Goal: Task Accomplishment & Management: Manage account settings

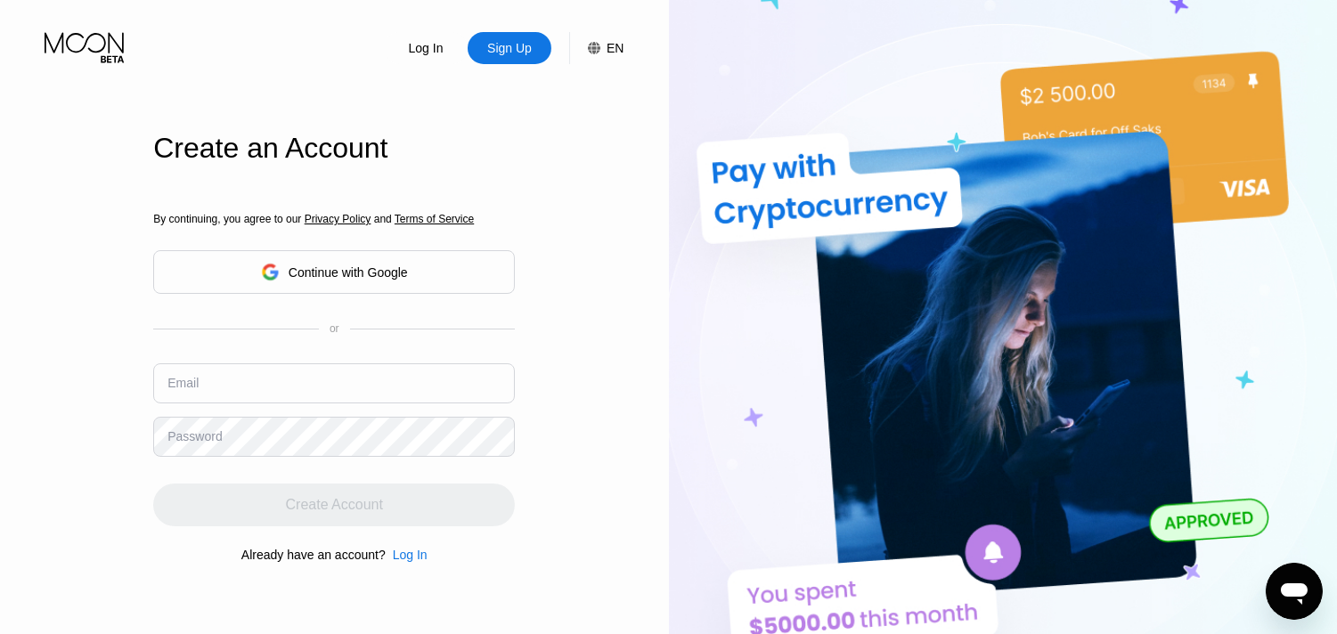
click at [403, 278] on div "Continue with Google" at bounding box center [348, 272] width 119 height 14
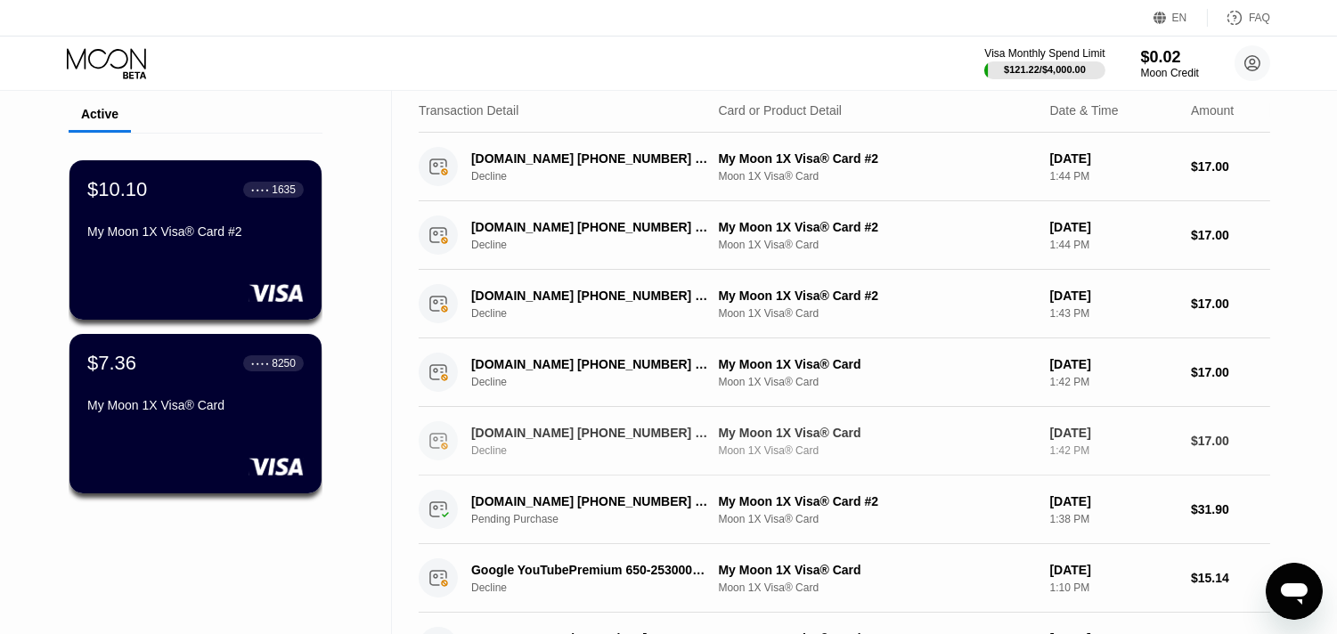
scroll to position [99, 0]
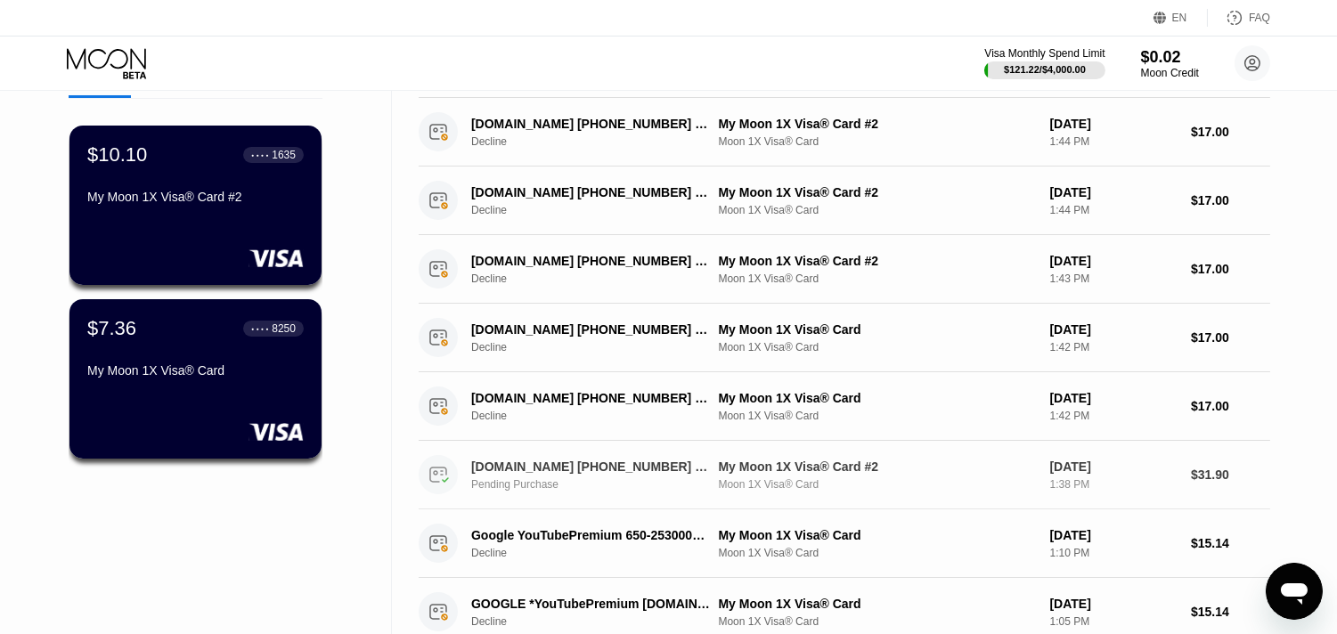
click at [602, 465] on div "[DOMAIN_NAME] [PHONE_NUMBER] CY" at bounding box center [590, 467] width 239 height 14
